Goal: Task Accomplishment & Management: Manage account settings

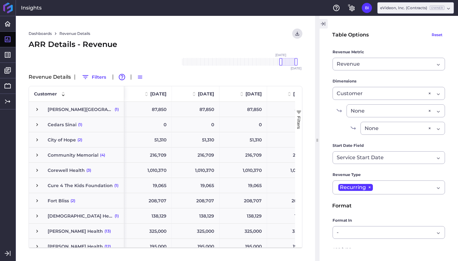
click at [324, 25] on icon "button" at bounding box center [323, 24] width 6 height 8
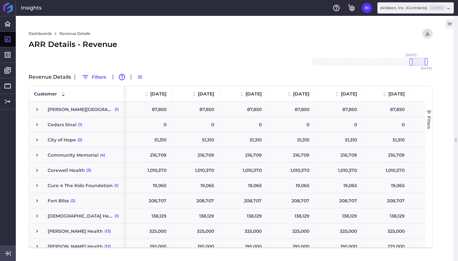
click at [8, 253] on icon at bounding box center [7, 253] width 4 height 5
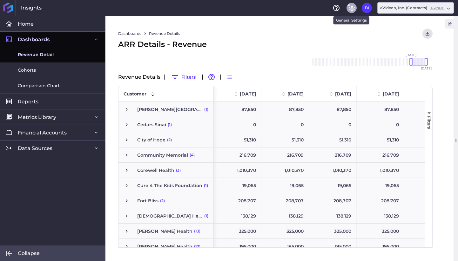
click at [349, 8] on icon "General Settings" at bounding box center [352, 8] width 8 height 8
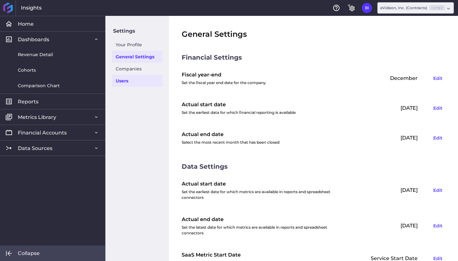
click at [133, 81] on link "Users" at bounding box center [137, 81] width 51 height 12
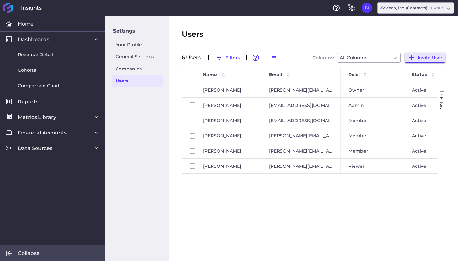
click at [439, 56] on span "Invite User" at bounding box center [430, 57] width 25 height 7
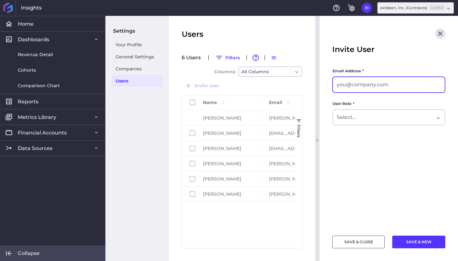
click at [374, 88] on input at bounding box center [389, 84] width 112 height 15
paste input "[EMAIL_ADDRESS][DOMAIN_NAME]"
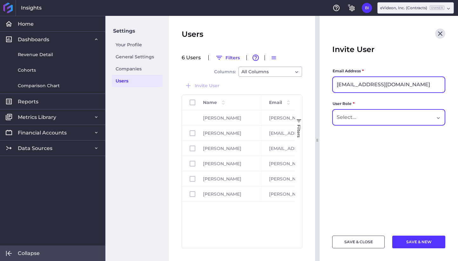
type input "[EMAIL_ADDRESS][DOMAIN_NAME]"
click at [354, 118] on input "Dropdown select" at bounding box center [350, 118] width 27 height 8
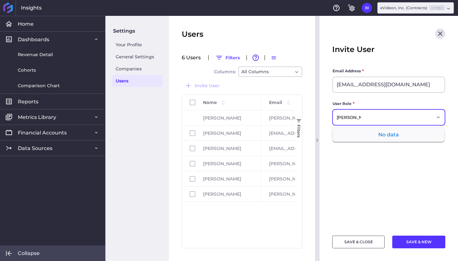
click at [380, 116] on div "[PERSON_NAME]" at bounding box center [386, 118] width 98 height 8
click at [353, 118] on input "[PERSON_NAME]" at bounding box center [349, 118] width 24 height 8
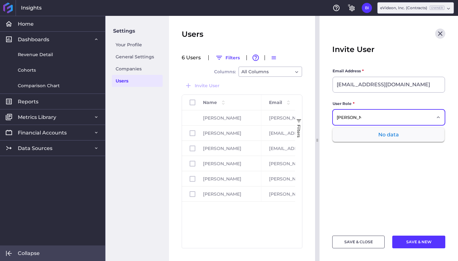
click at [353, 118] on input "[PERSON_NAME]" at bounding box center [349, 118] width 24 height 8
paste input "Dropdown select"
type input "[PERSON_NAME]"
click at [384, 137] on div "No data" at bounding box center [389, 135] width 112 height 14
click at [396, 168] on main "Email Address * [EMAIL_ADDRESS][DOMAIN_NAME] User Role * [PERSON_NAME] No data" at bounding box center [389, 148] width 138 height 160
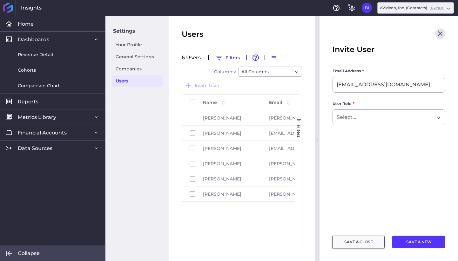
click at [370, 243] on button "SAVE & CLOSE" at bounding box center [358, 242] width 52 height 13
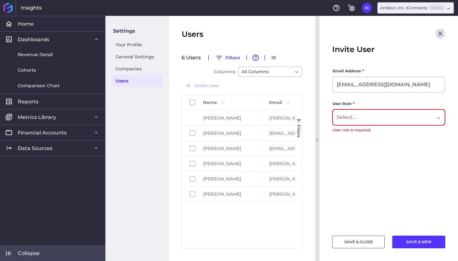
click at [377, 117] on div "Dropdown select" at bounding box center [386, 118] width 98 height 8
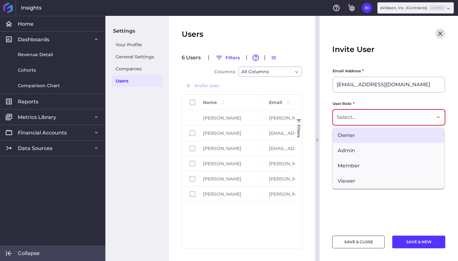
click at [375, 136] on span "Owner" at bounding box center [389, 135] width 112 height 15
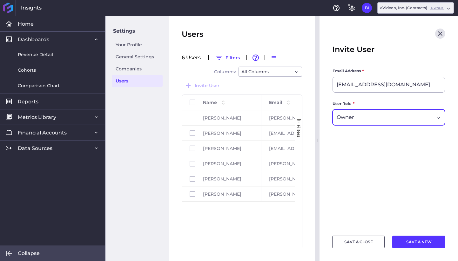
click at [377, 121] on div "Owner" at bounding box center [386, 118] width 98 height 8
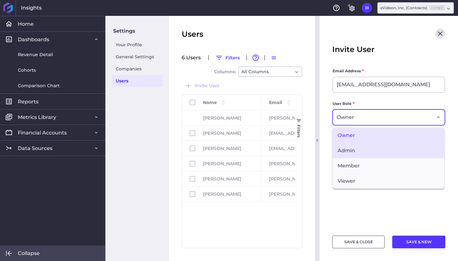
click at [375, 149] on span "Admin" at bounding box center [389, 150] width 112 height 15
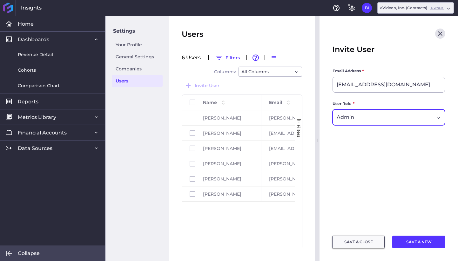
click at [369, 243] on button "SAVE & CLOSE" at bounding box center [358, 242] width 52 height 13
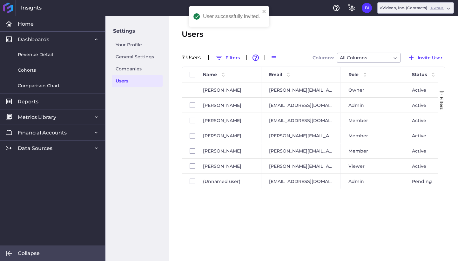
click at [248, 207] on div "[PERSON_NAME] [PERSON_NAME][EMAIL_ADDRESS][DOMAIN_NAME] Owner Active [PERSON_NA…" at bounding box center [310, 166] width 256 height 166
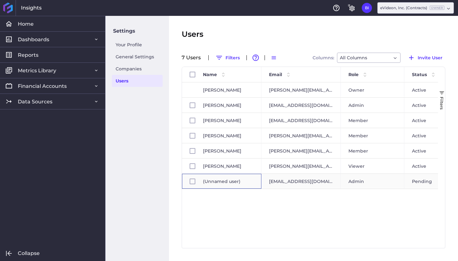
click at [223, 181] on span "(Unnamed user)" at bounding box center [228, 181] width 51 height 15
checkbox input "false"
checkbox input "true"
checkbox input "false"
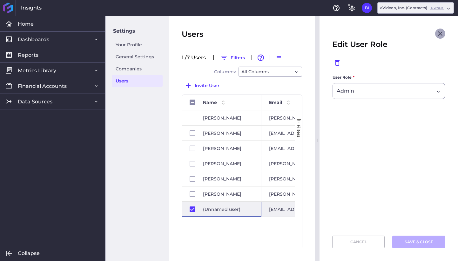
click at [442, 33] on icon "Close" at bounding box center [440, 34] width 8 height 8
checkbox input "false"
